Goal: Check status: Check status

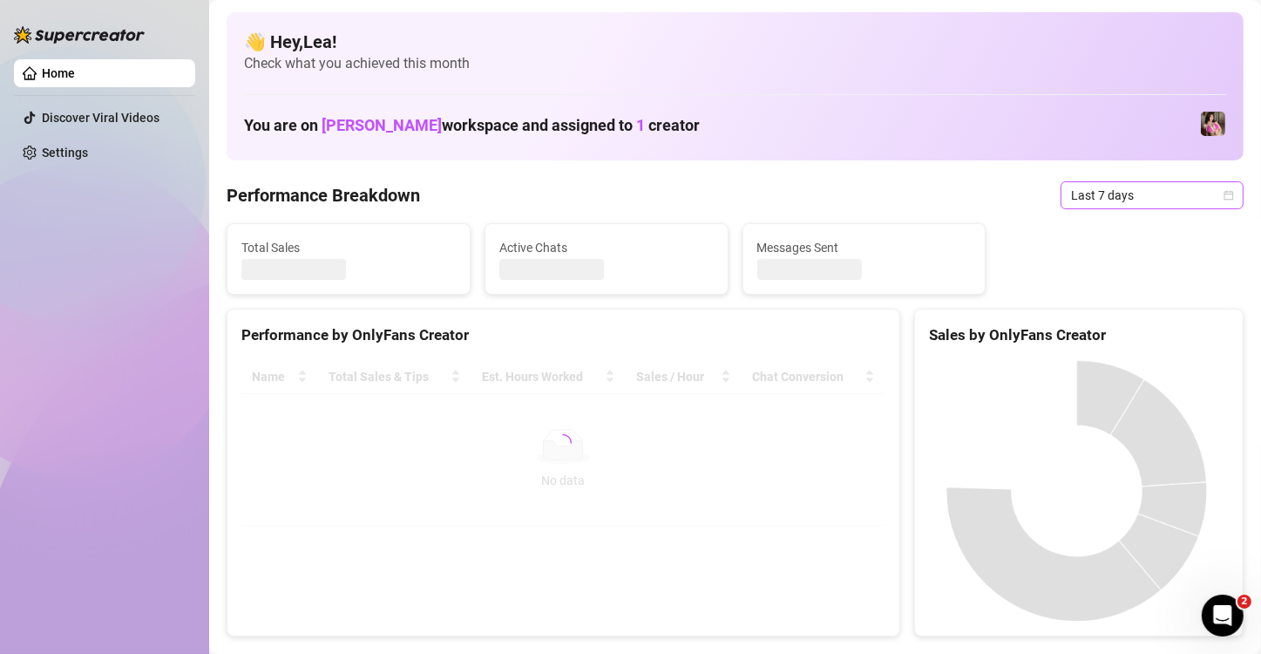
click at [1221, 192] on div "Last 7 days" at bounding box center [1152, 195] width 183 height 28
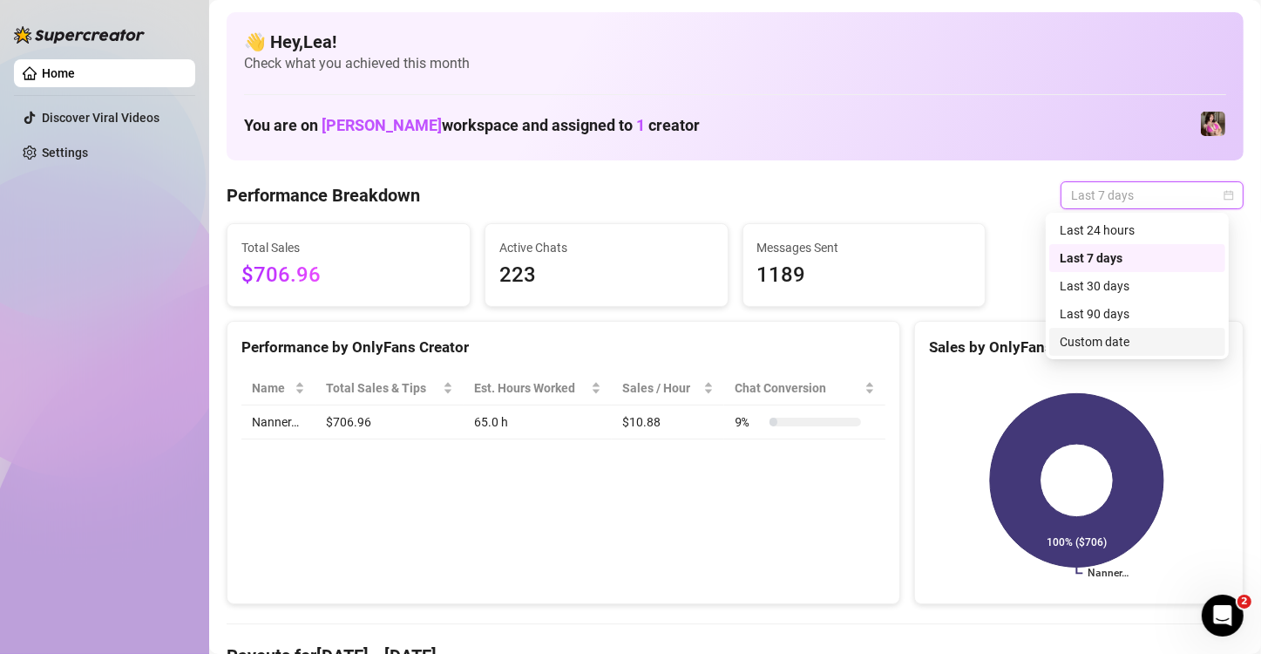
click at [1118, 338] on div "Custom date" at bounding box center [1137, 341] width 155 height 19
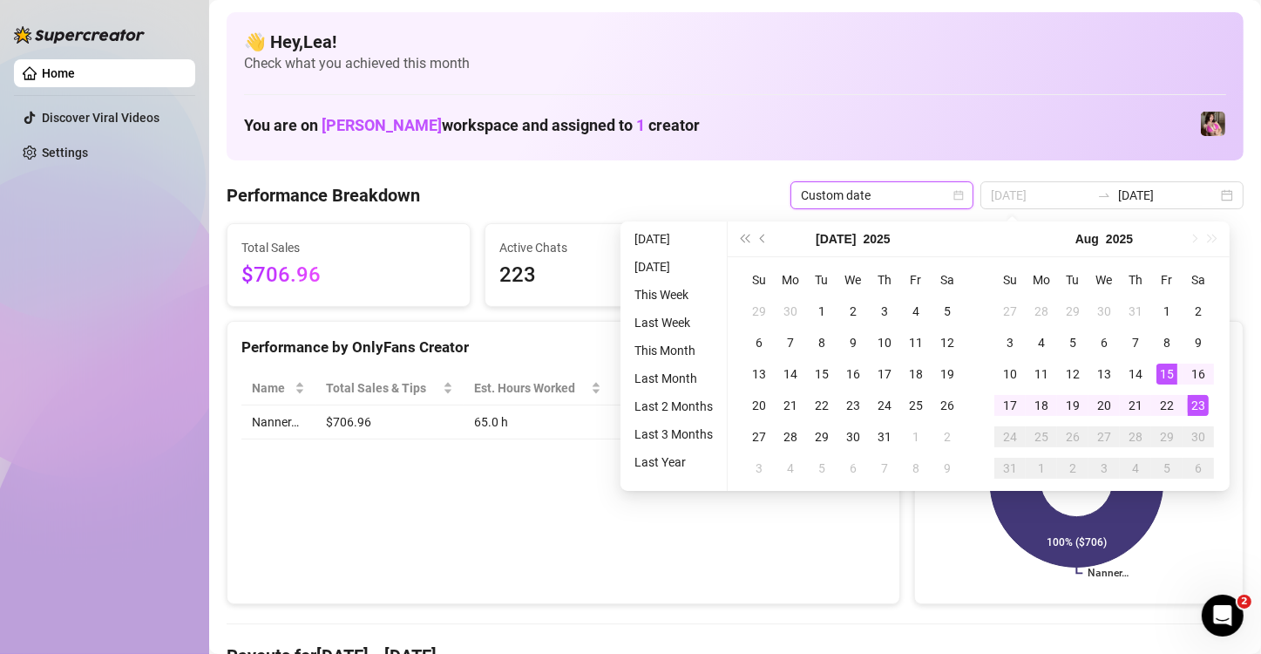
type input "[DATE]"
click at [1197, 401] on div "23" at bounding box center [1198, 405] width 21 height 21
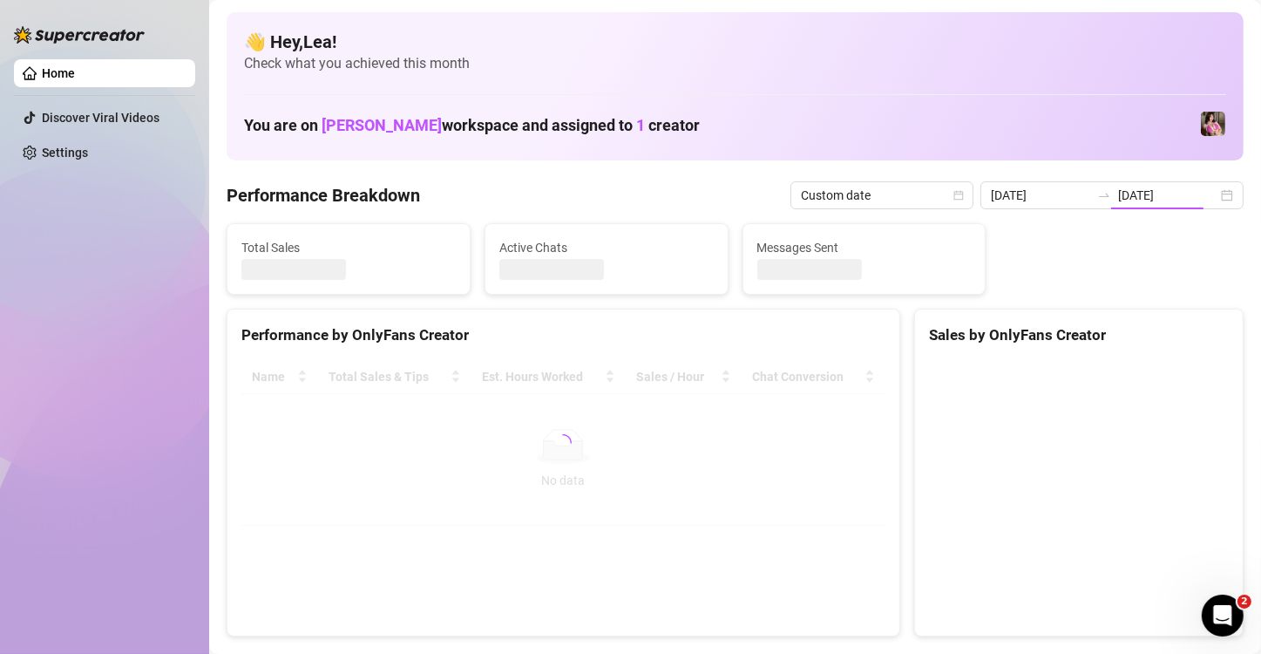
type input "[DATE]"
